Goal: Information Seeking & Learning: Learn about a topic

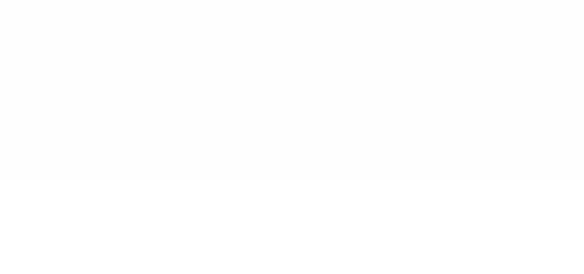
type input "******"
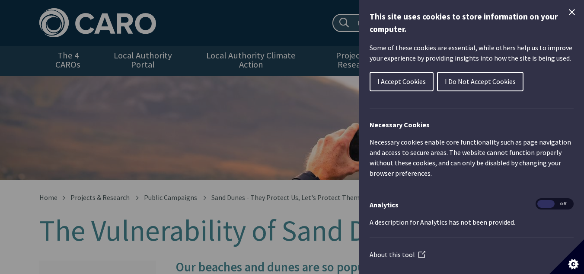
click at [559, 16] on h1 "This site uses cookies to store information on your computer." at bounding box center [472, 22] width 204 height 25
click at [575, 16] on div "This site uses cookies to store information on your computer. Some of these coo…" at bounding box center [472, 137] width 225 height 274
click at [572, 10] on div "This site uses cookies to store information on your computer. Some of these coo…" at bounding box center [472, 137] width 225 height 274
click at [550, 12] on h1 "This site uses cookies to store information on your computer." at bounding box center [472, 22] width 204 height 25
click at [572, 16] on div "This site uses cookies to store information on your computer. Some of these coo…" at bounding box center [472, 137] width 225 height 274
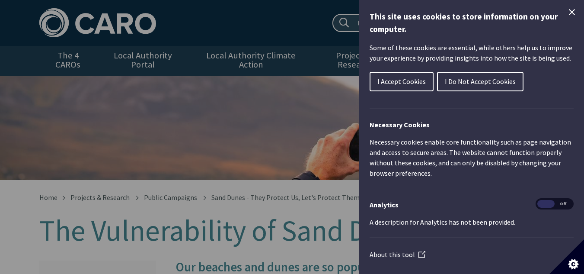
click at [569, 13] on icon "Close Cookie Control" at bounding box center [572, 12] width 6 height 6
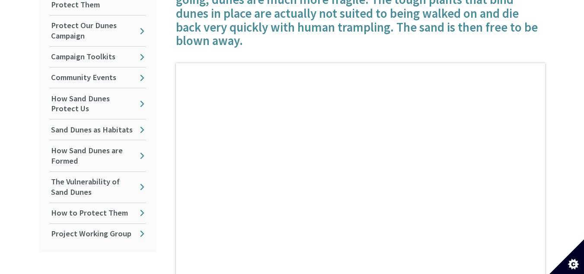
scroll to position [290, 0]
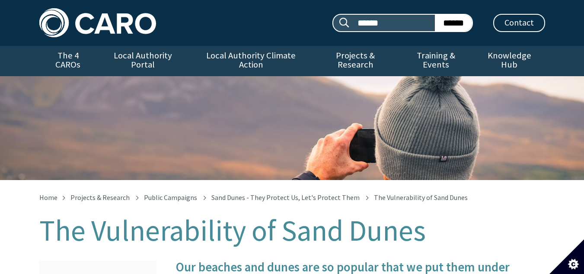
scroll to position [512, 0]
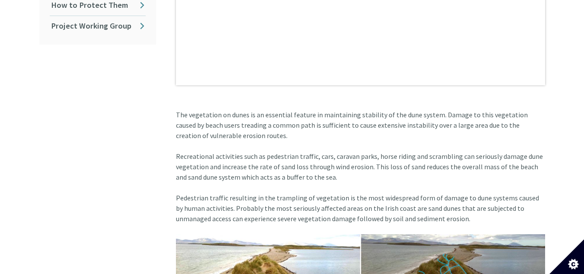
scroll to position [502, 0]
